Goal: Task Accomplishment & Management: Use online tool/utility

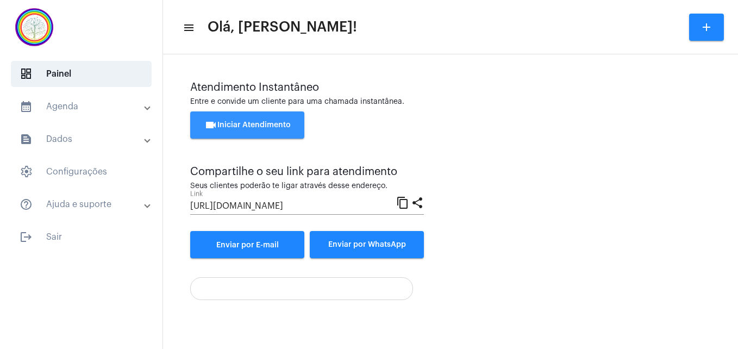
click at [256, 120] on button "videocam Iniciar Atendimento" at bounding box center [247, 124] width 114 height 27
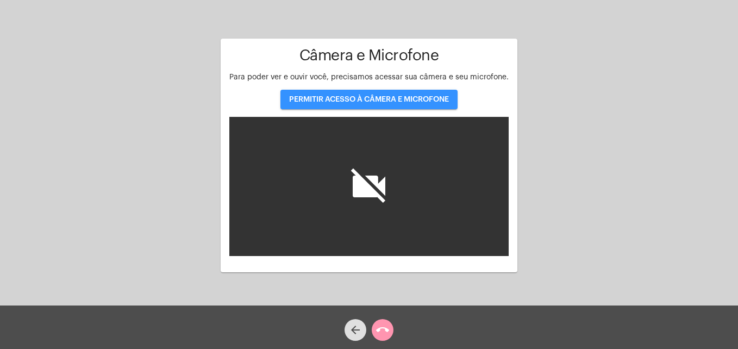
click at [327, 99] on span "PERMITIR ACESSO À CÂMERA E MICROFONE" at bounding box center [369, 100] width 160 height 8
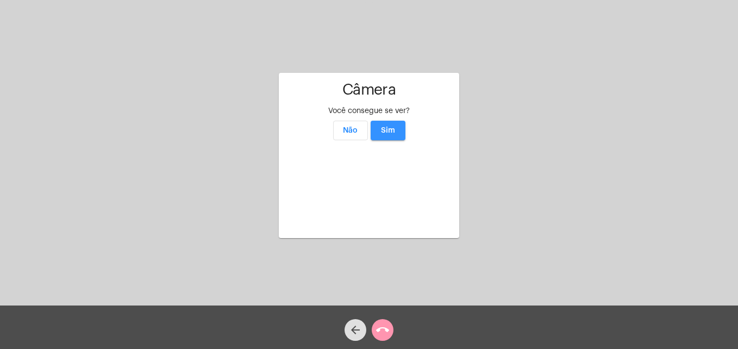
click at [391, 127] on span "Sim" at bounding box center [388, 131] width 14 height 8
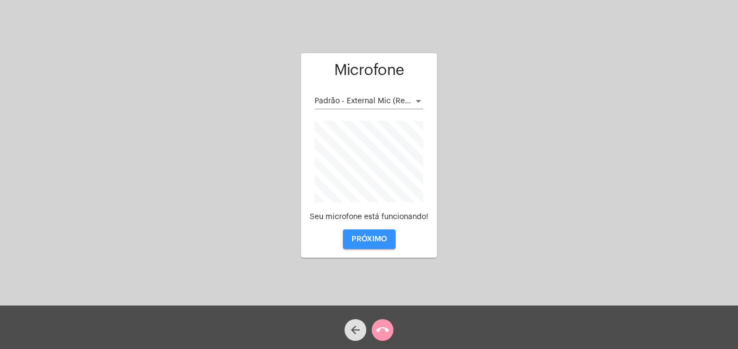
click at [378, 239] on span "PRÓXIMO" at bounding box center [369, 239] width 35 height 8
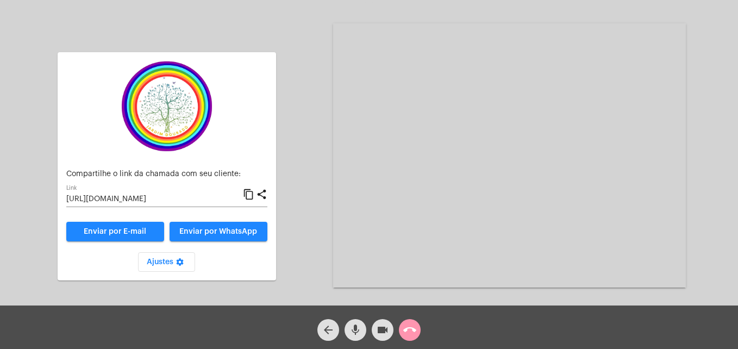
click at [252, 193] on mat-icon "content_copy" at bounding box center [248, 194] width 11 height 13
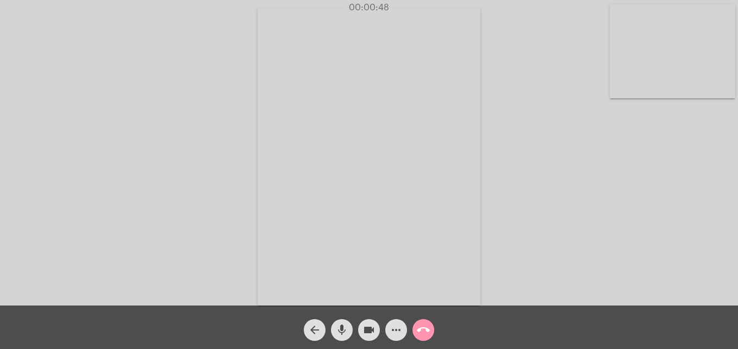
click at [625, 84] on video at bounding box center [673, 51] width 126 height 94
click at [289, 273] on video at bounding box center [468, 155] width 396 height 297
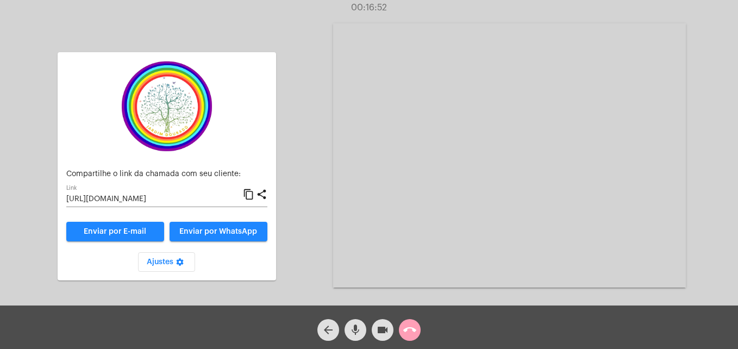
click at [414, 333] on mat-icon "call_end" at bounding box center [409, 329] width 13 height 13
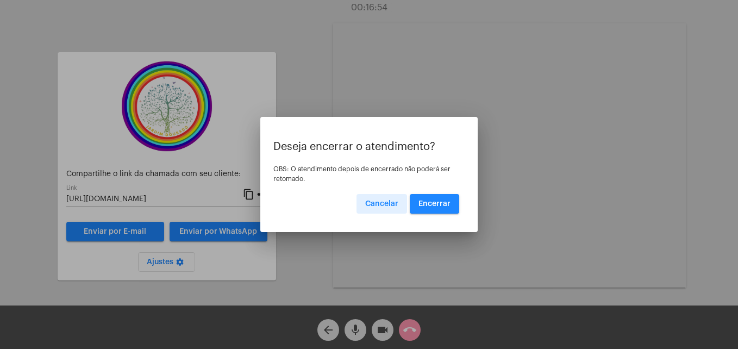
click at [422, 202] on span "Encerrar" at bounding box center [435, 204] width 32 height 8
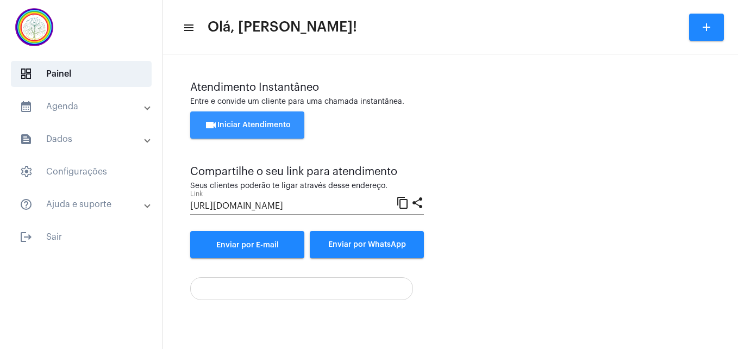
click at [249, 116] on button "videocam Iniciar Atendimento" at bounding box center [247, 124] width 114 height 27
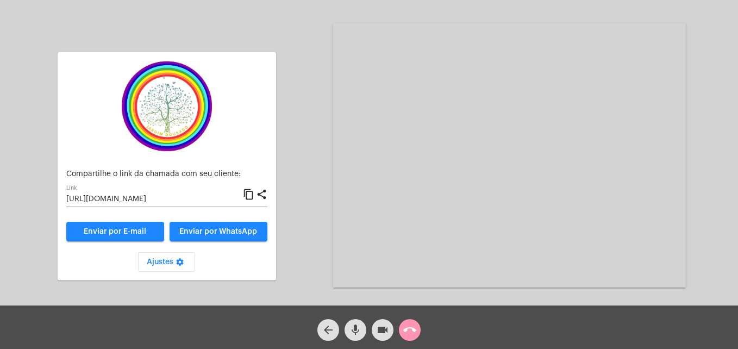
click at [251, 197] on mat-icon "content_copy" at bounding box center [248, 194] width 11 height 13
click at [410, 327] on mat-icon "call_end" at bounding box center [409, 329] width 13 height 13
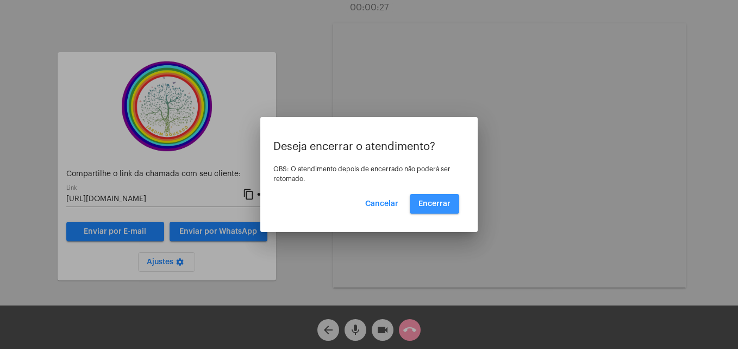
click at [436, 201] on span "Encerrar" at bounding box center [435, 204] width 32 height 8
